Goal: Check status

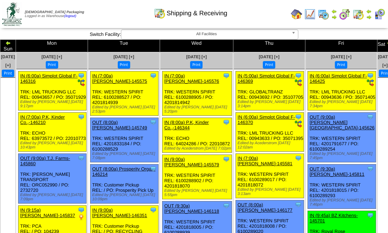
click at [387, 41] on img at bounding box center [390, 43] width 6 height 6
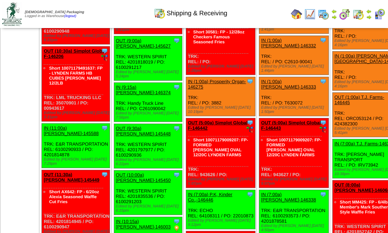
scroll to position [165, 0]
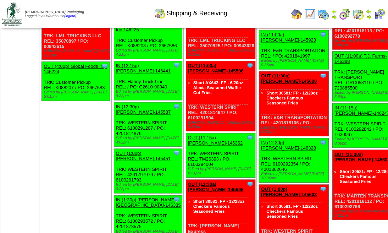
scroll to position [710, 0]
